Goal: Task Accomplishment & Management: Manage account settings

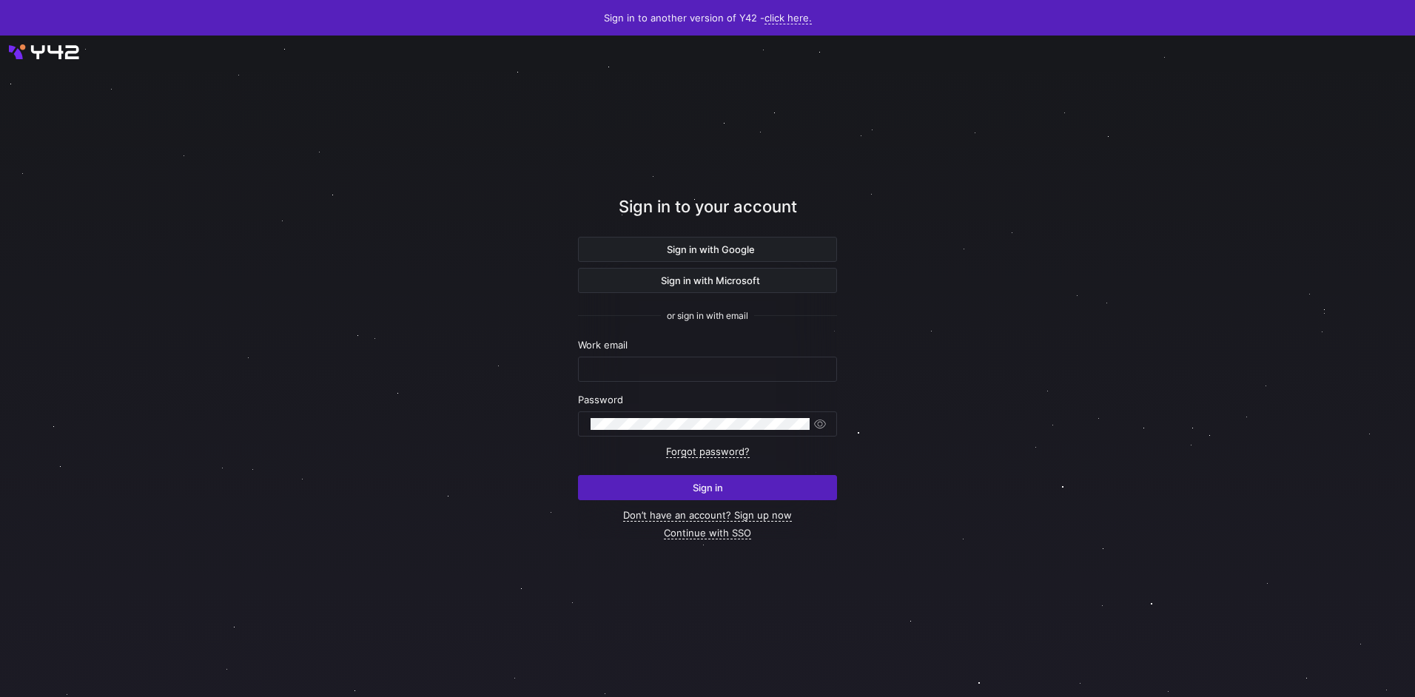
type input "airon.hiwatig@cambridge.org"
click at [697, 478] on span "submit" at bounding box center [708, 488] width 258 height 24
type input "airon.hiwatig@cambridge.org"
click at [299, 135] on div at bounding box center [708, 367] width 1274 height 596
click at [717, 478] on span "submit" at bounding box center [708, 488] width 258 height 24
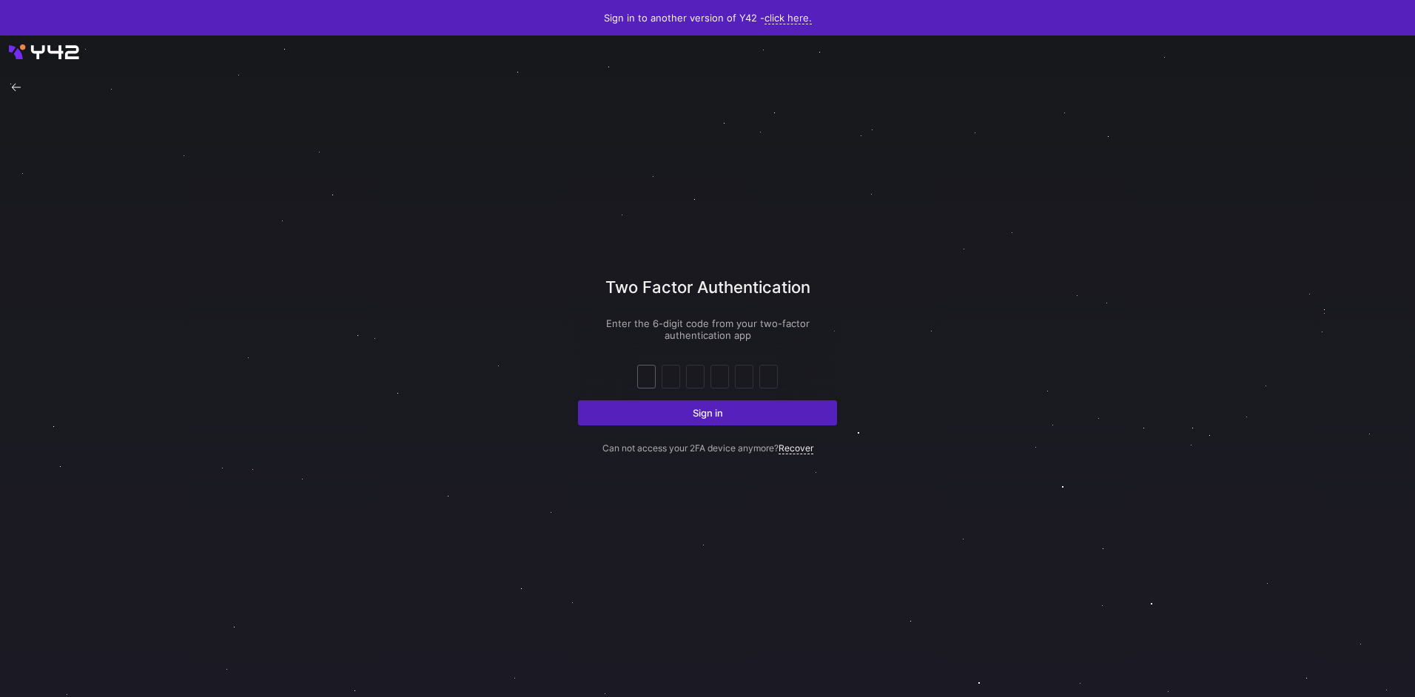
click at [650, 375] on input "text" at bounding box center [646, 377] width 11 height 18
type input "3"
type input "8"
type input "0"
type input "6"
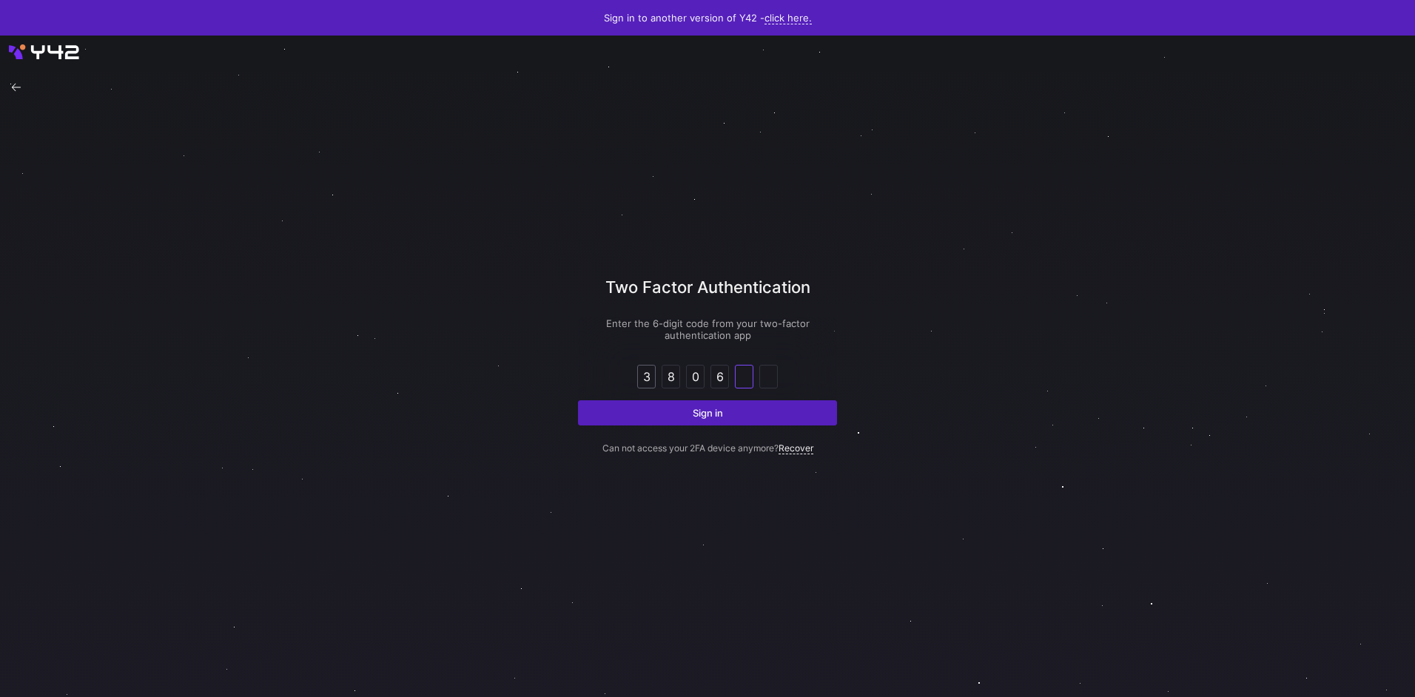
type input "1"
type input "6"
click at [578, 400] on button "Sign in" at bounding box center [707, 412] width 259 height 25
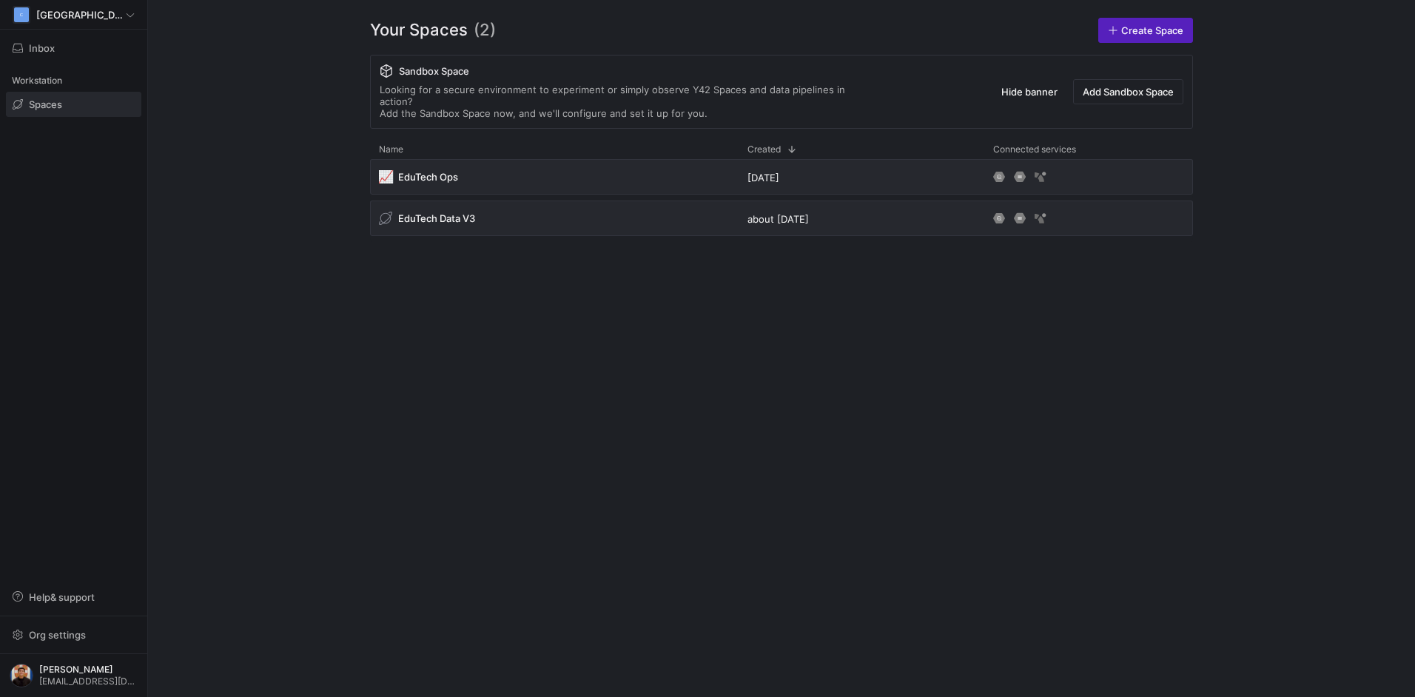
click at [933, 514] on div "📈 EduTech Ops 6 months ago EduTech Data V3 about 2 years ago" at bounding box center [781, 416] width 823 height 514
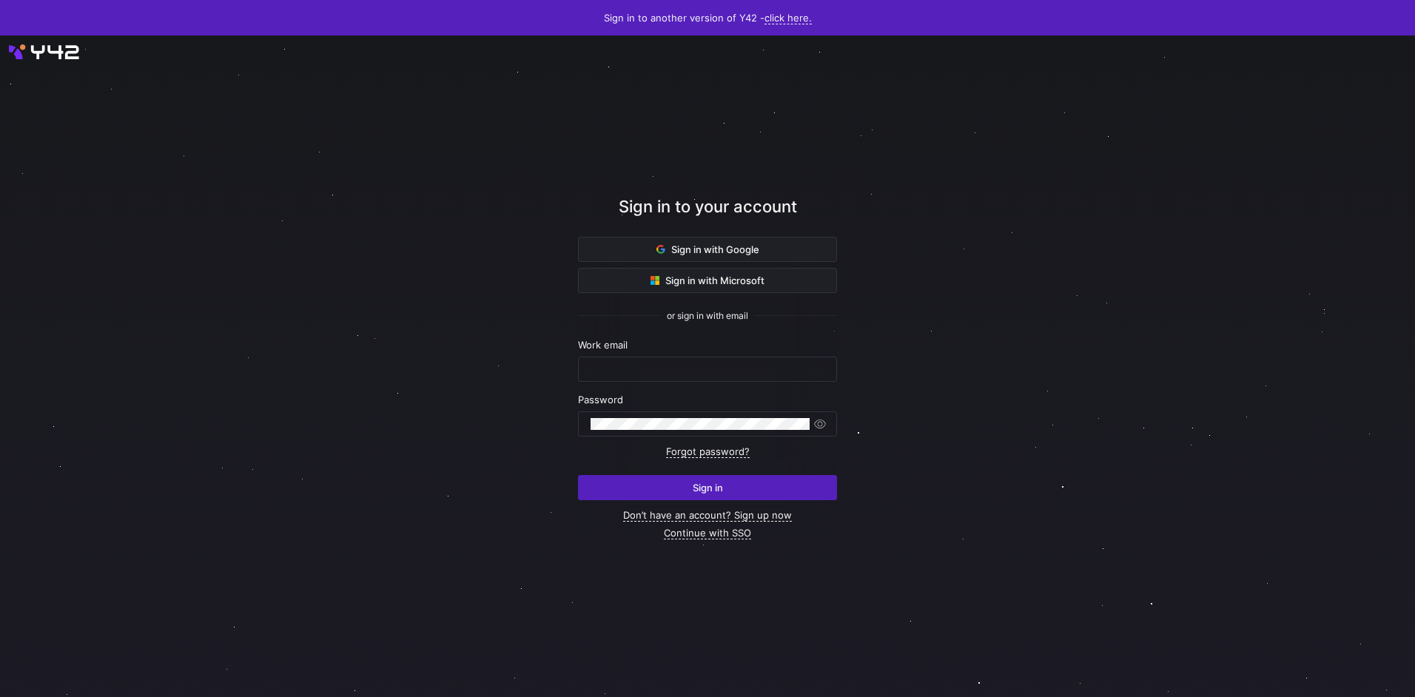
type input "[EMAIL_ADDRESS][DOMAIN_NAME]"
click at [774, 485] on span "submit" at bounding box center [708, 488] width 258 height 24
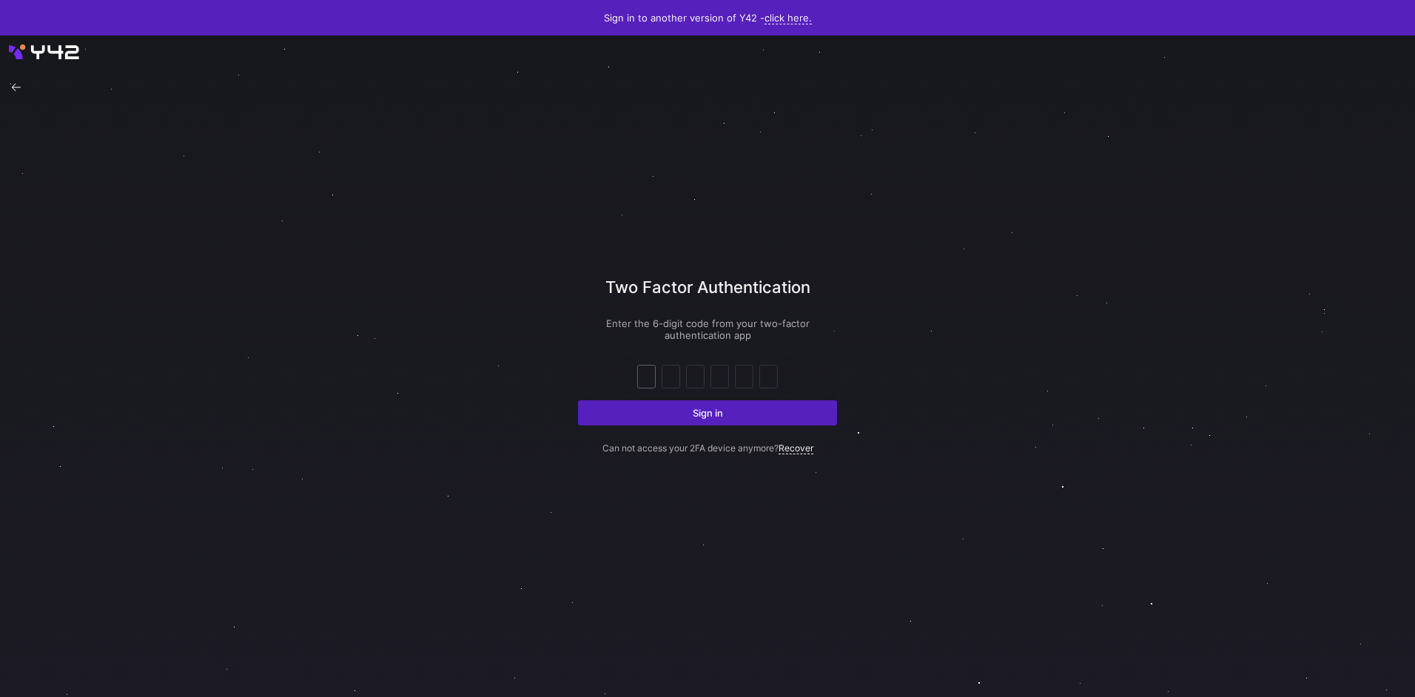
type input "1"
type input "5"
type input "1"
type input "6"
type input "1"
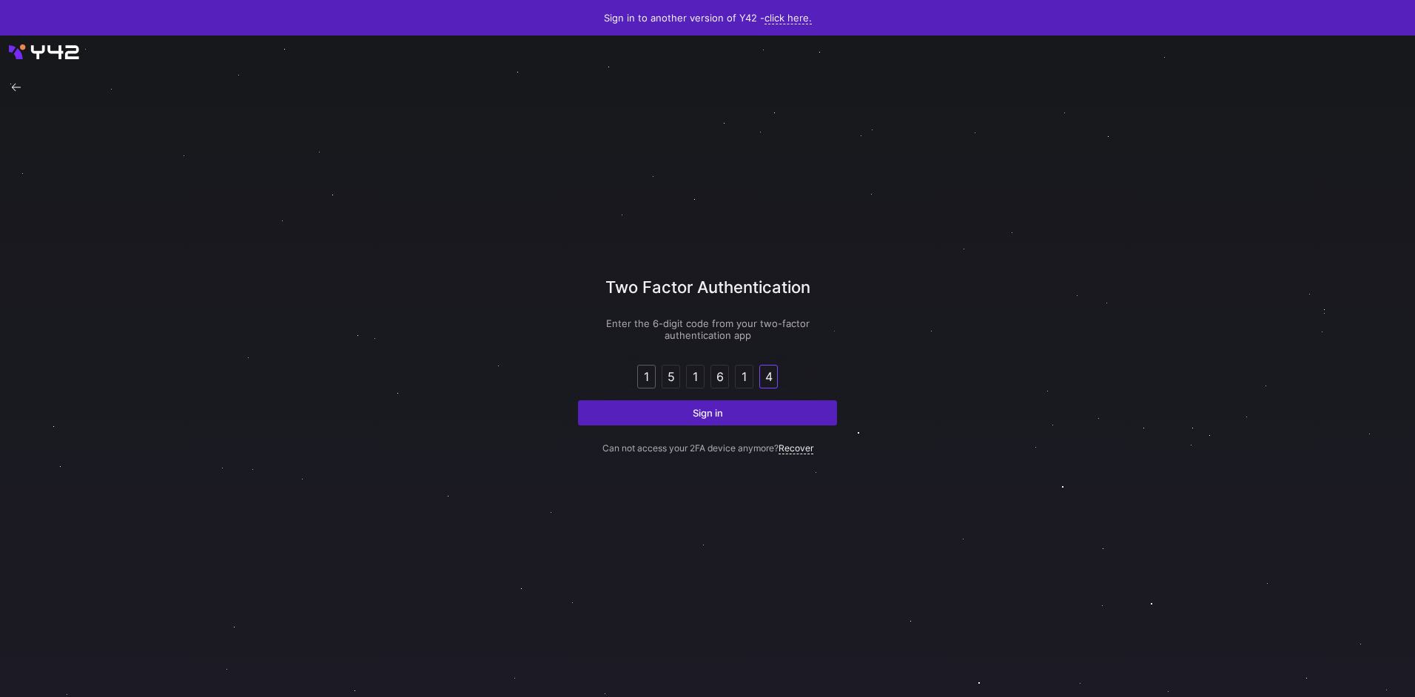
type input "4"
click at [578, 400] on button "Sign in" at bounding box center [707, 412] width 259 height 25
